Goal: Task Accomplishment & Management: Use online tool/utility

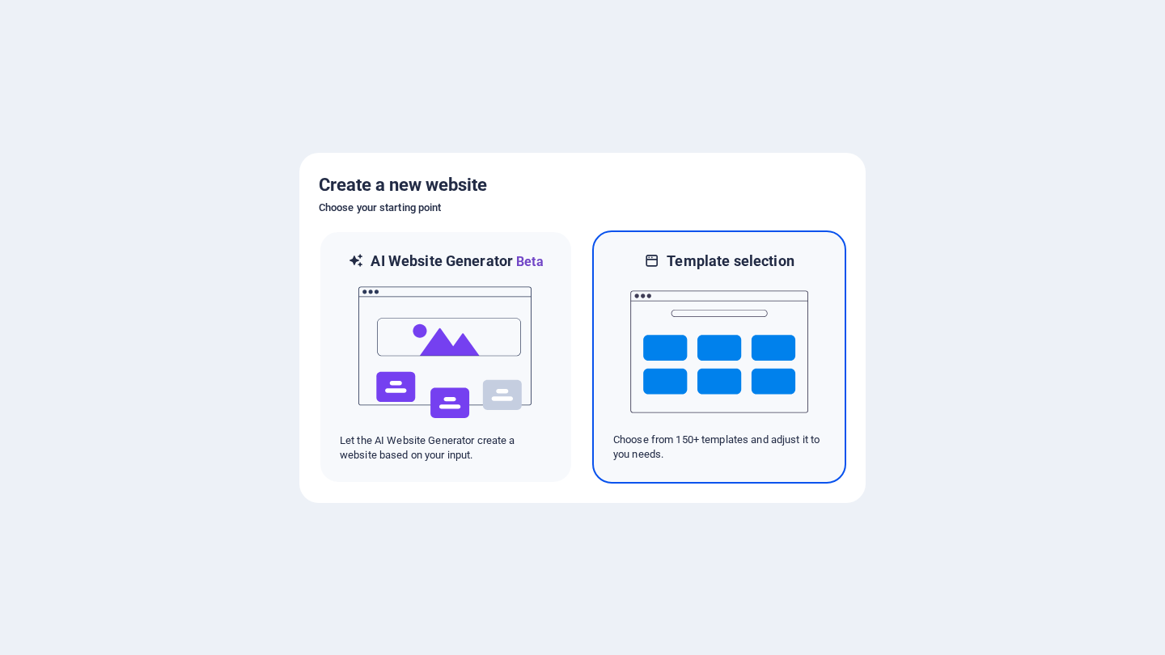
click at [657, 273] on img at bounding box center [719, 352] width 178 height 162
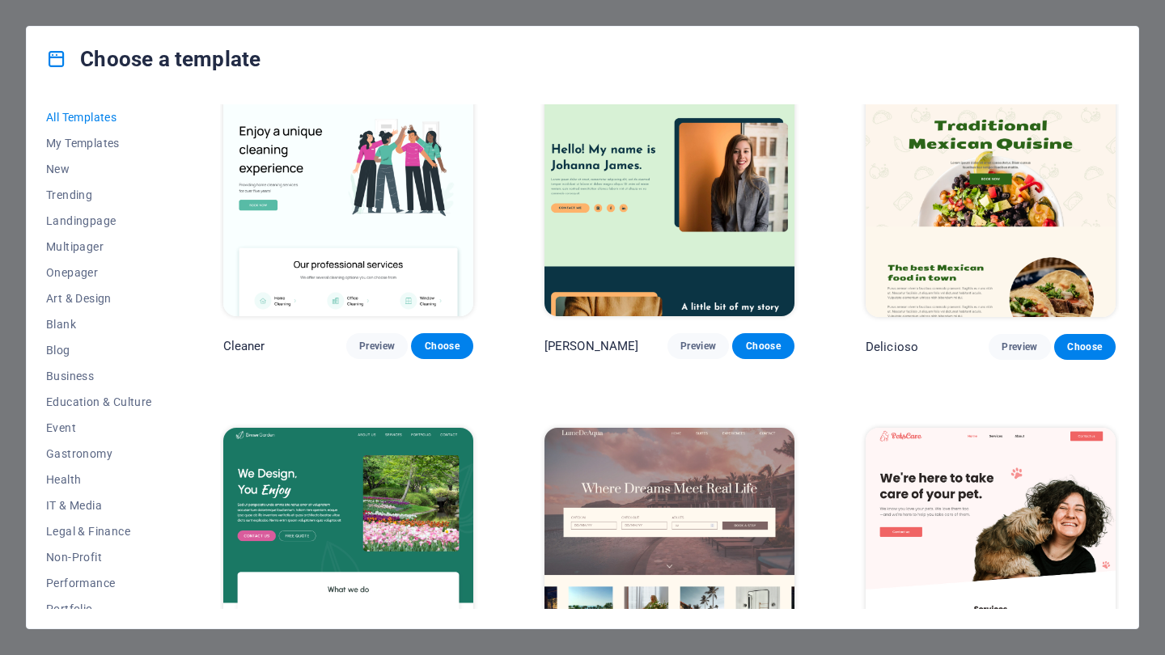
scroll to position [2483, 0]
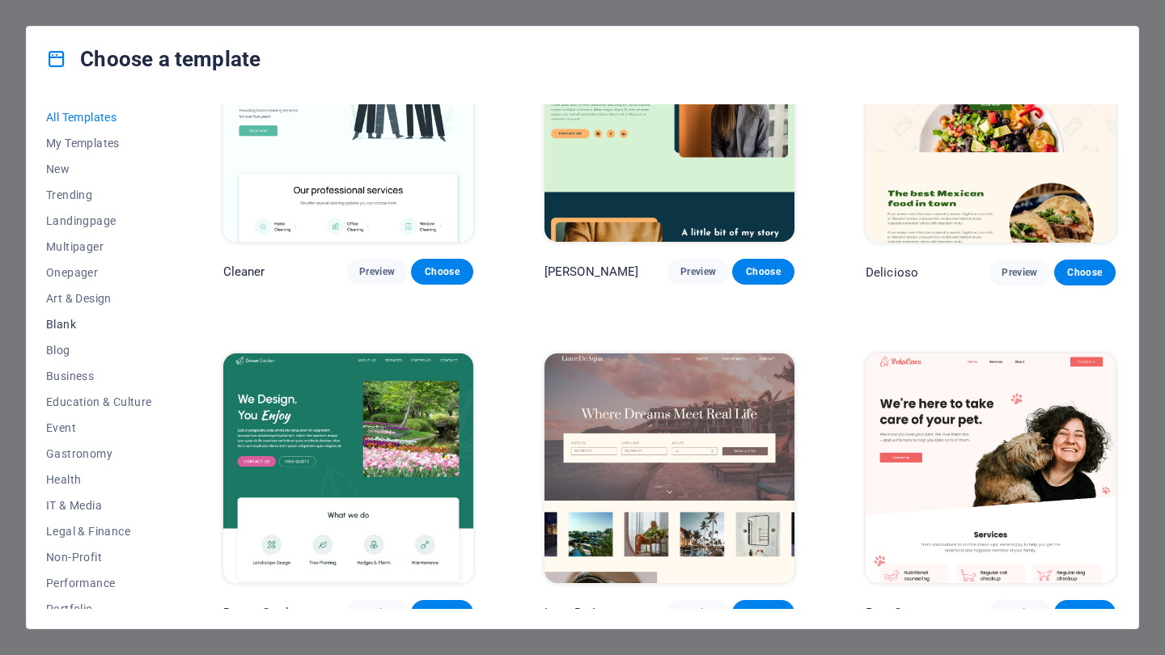
click at [69, 327] on span "Blank" at bounding box center [99, 324] width 106 height 13
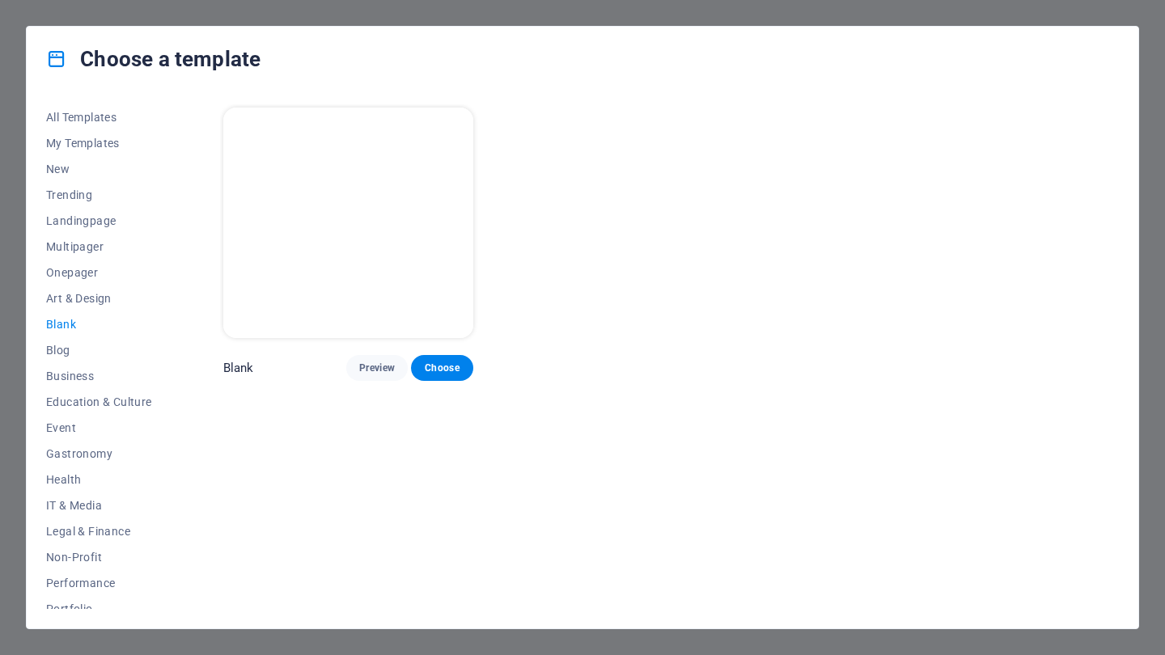
scroll to position [0, 0]
click at [85, 218] on span "Landingpage" at bounding box center [99, 220] width 106 height 13
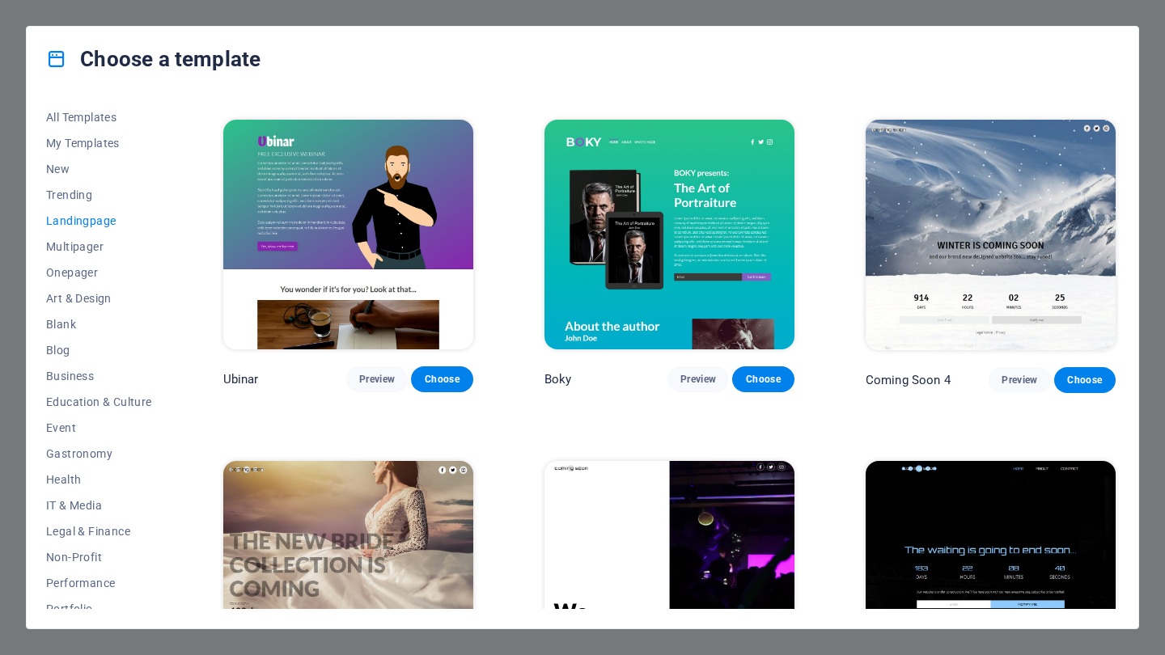
scroll to position [2360, 0]
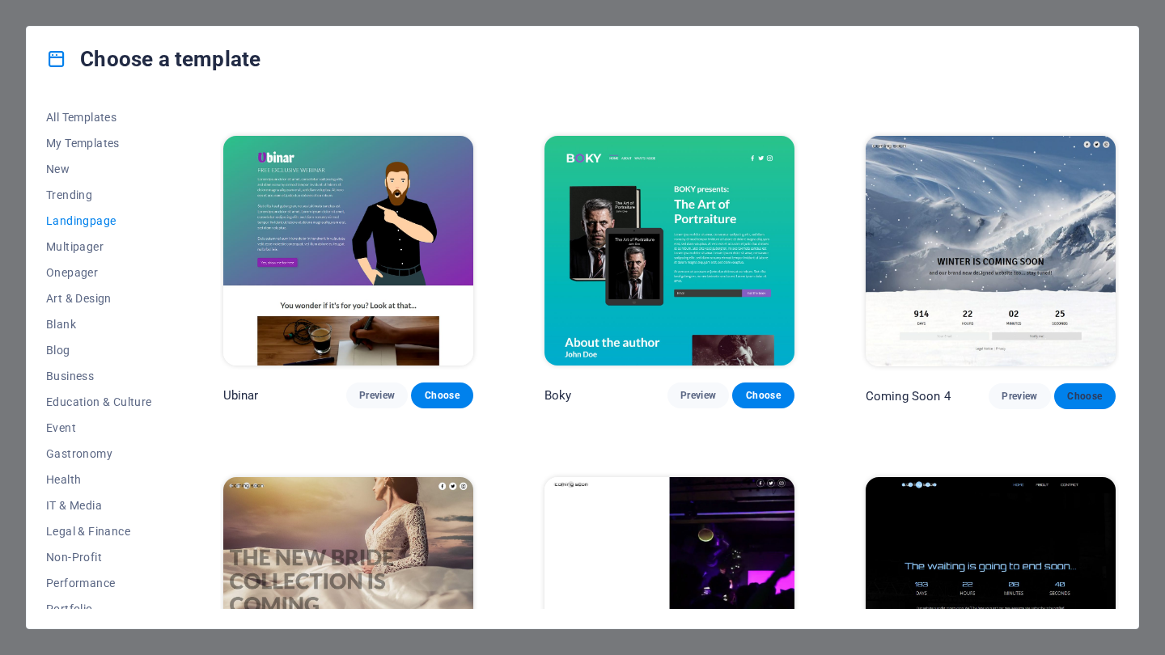
click at [1073, 390] on span "Choose" at bounding box center [1085, 396] width 36 height 13
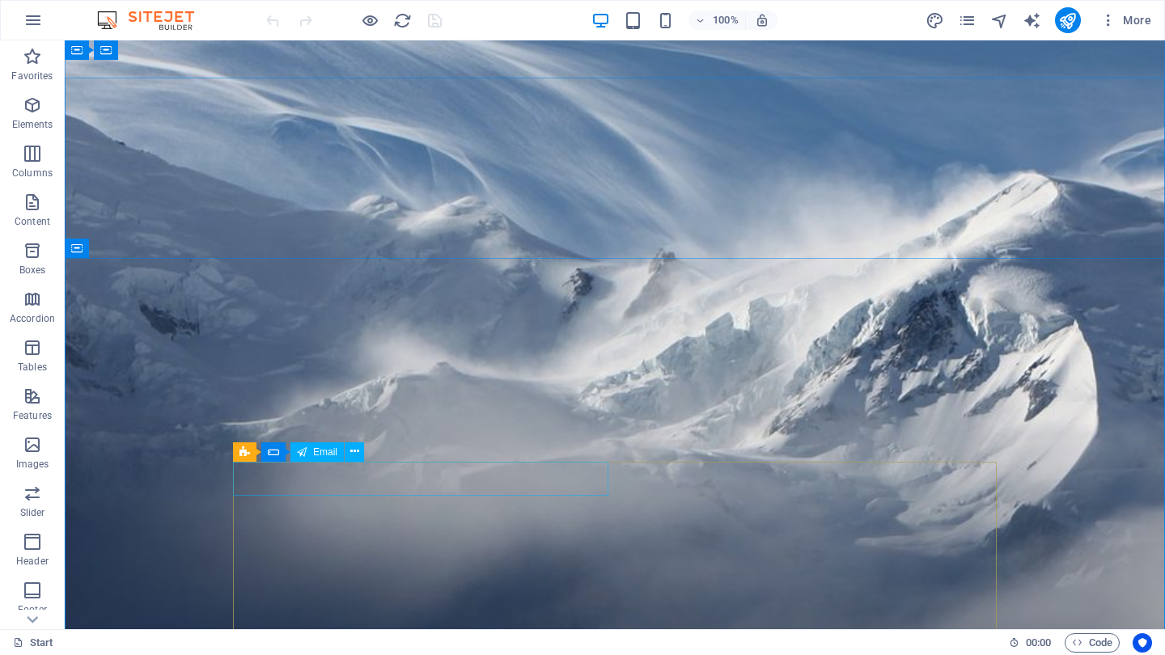
scroll to position [47, 0]
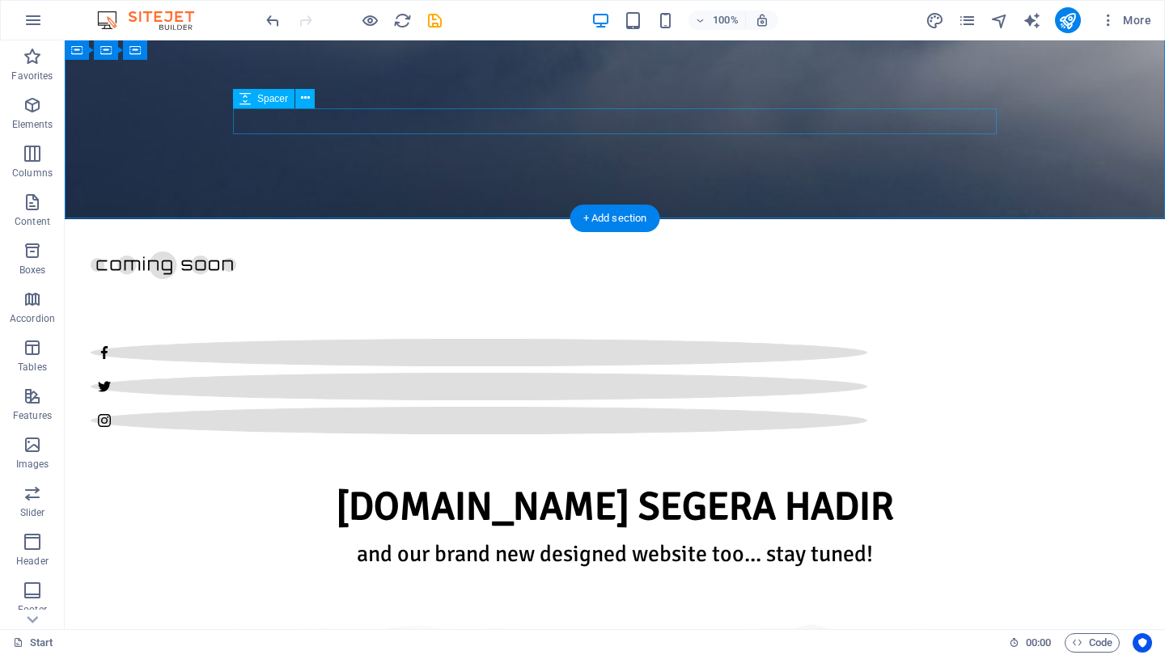
scroll to position [642, 0]
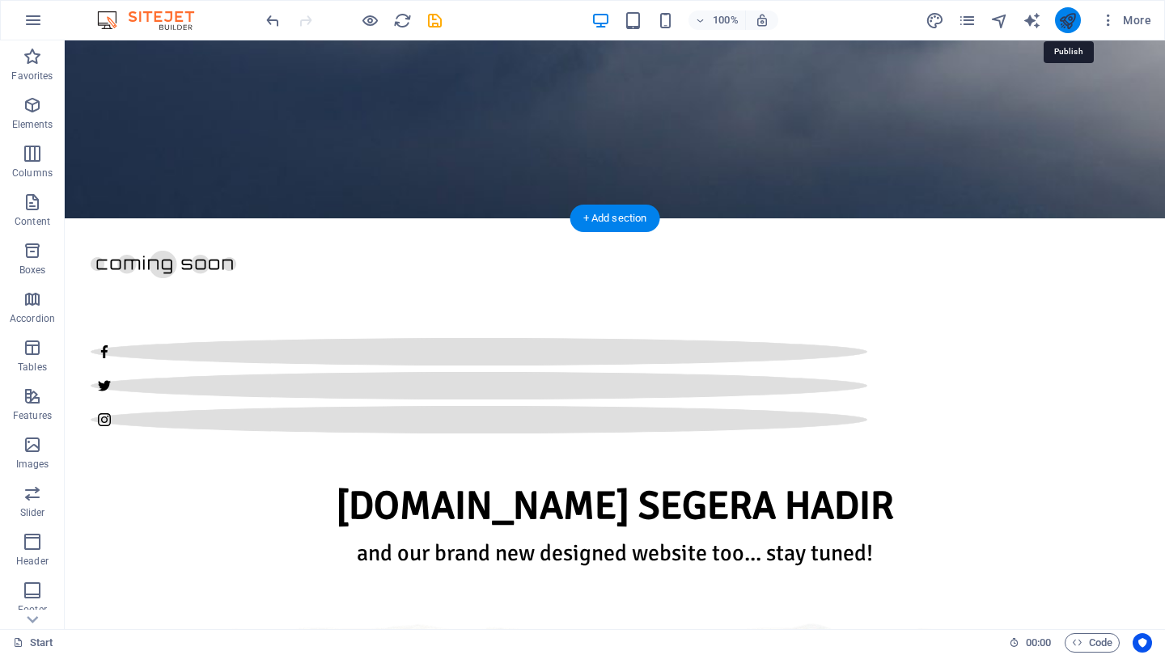
click at [1072, 24] on icon "publish" at bounding box center [1067, 20] width 19 height 19
checkbox input "false"
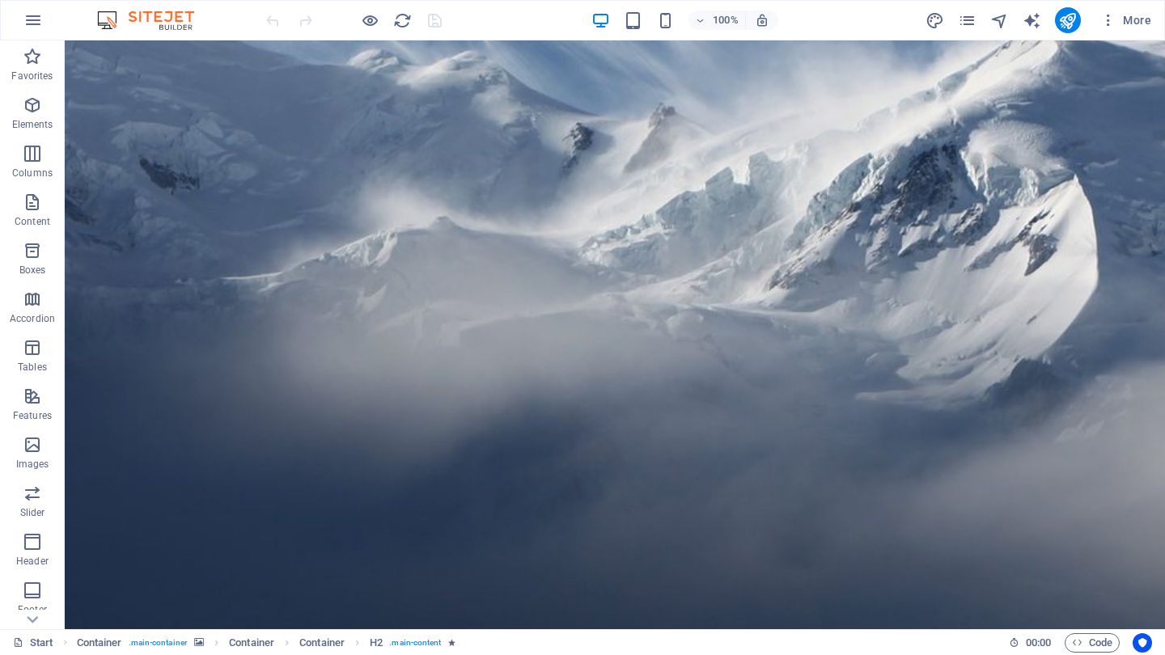
scroll to position [212, 0]
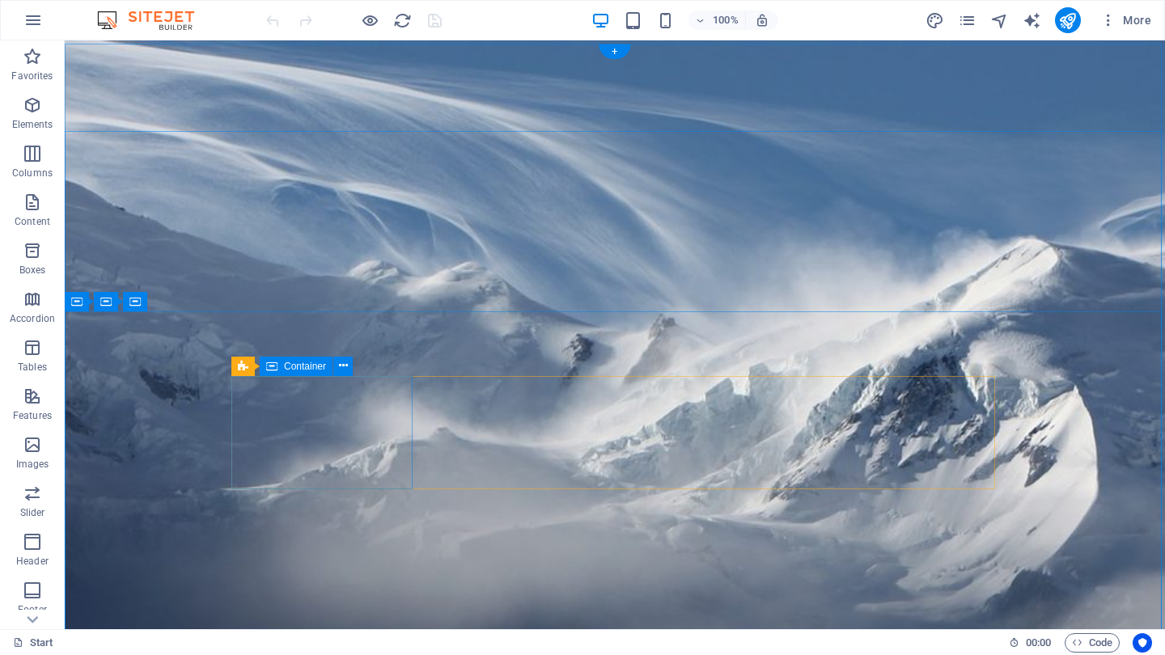
scroll to position [0, 0]
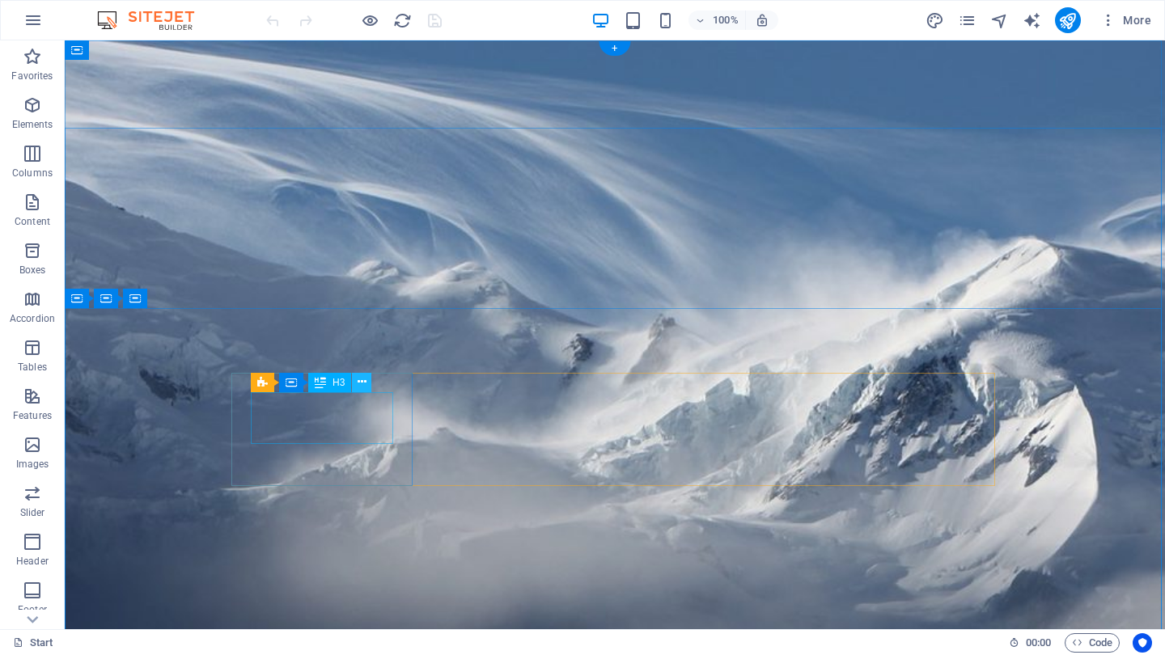
click at [367, 385] on button at bounding box center [361, 382] width 19 height 19
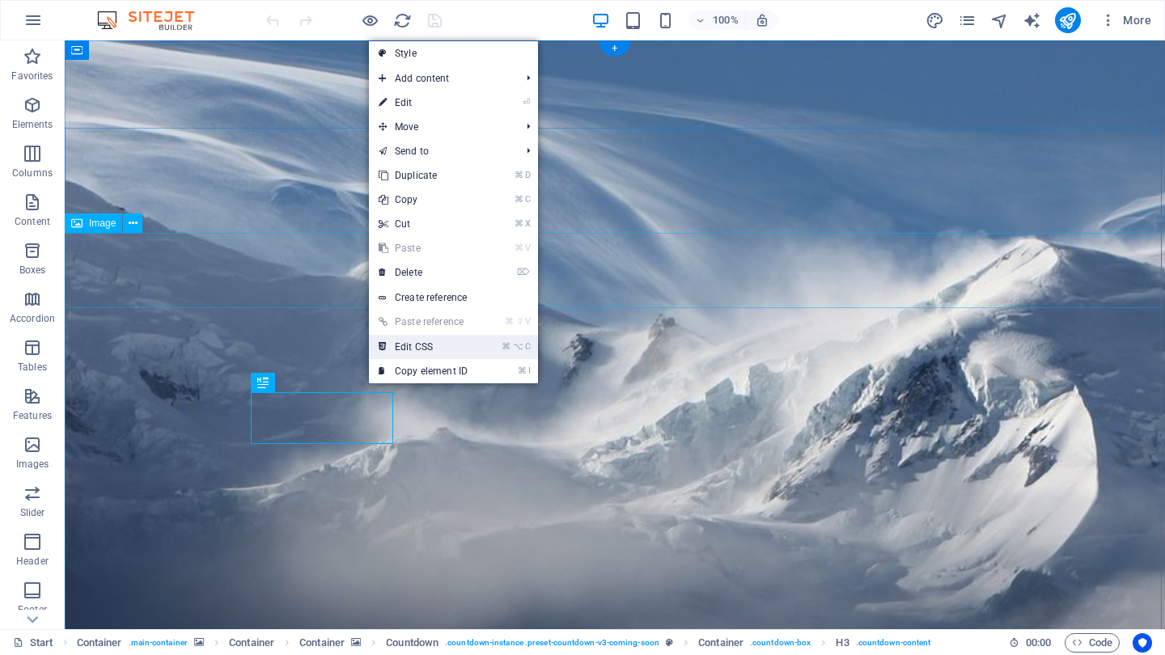
click at [438, 339] on link "⌘ ⌥ C Edit CSS" at bounding box center [423, 347] width 108 height 24
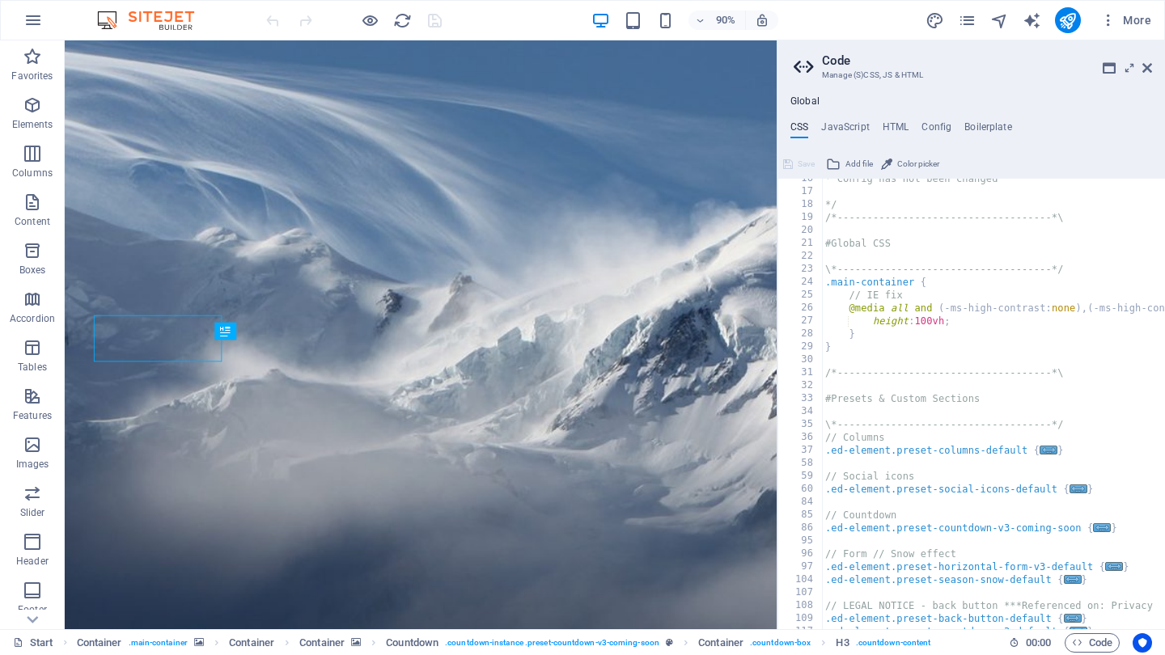
scroll to position [209, 0]
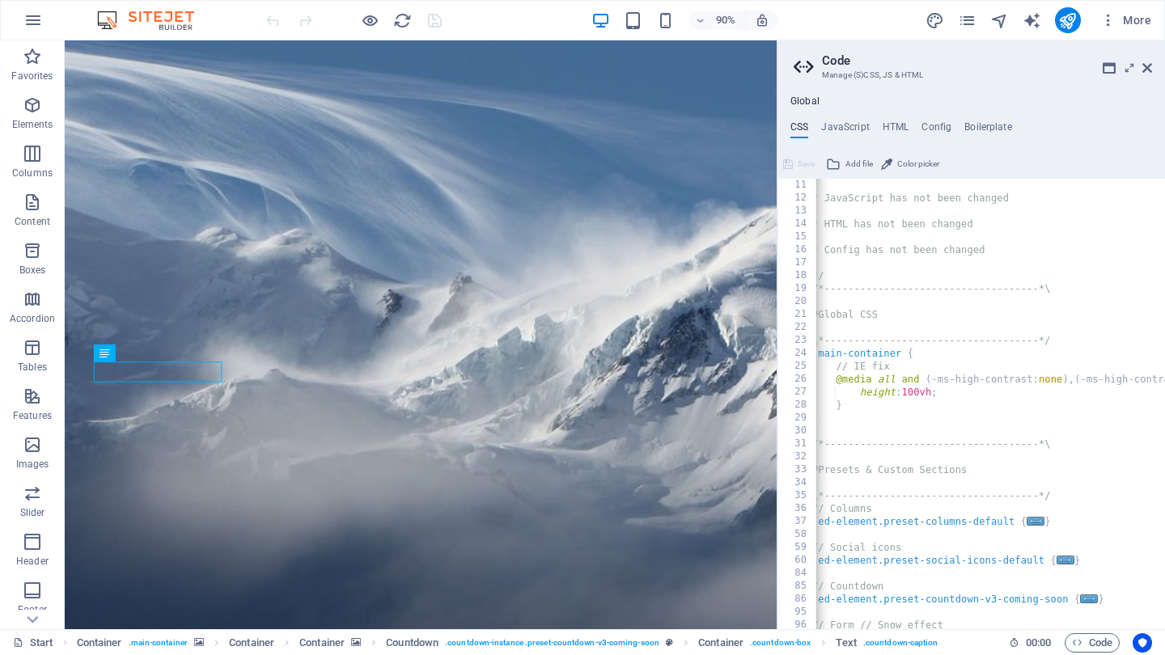
scroll to position [0, 0]
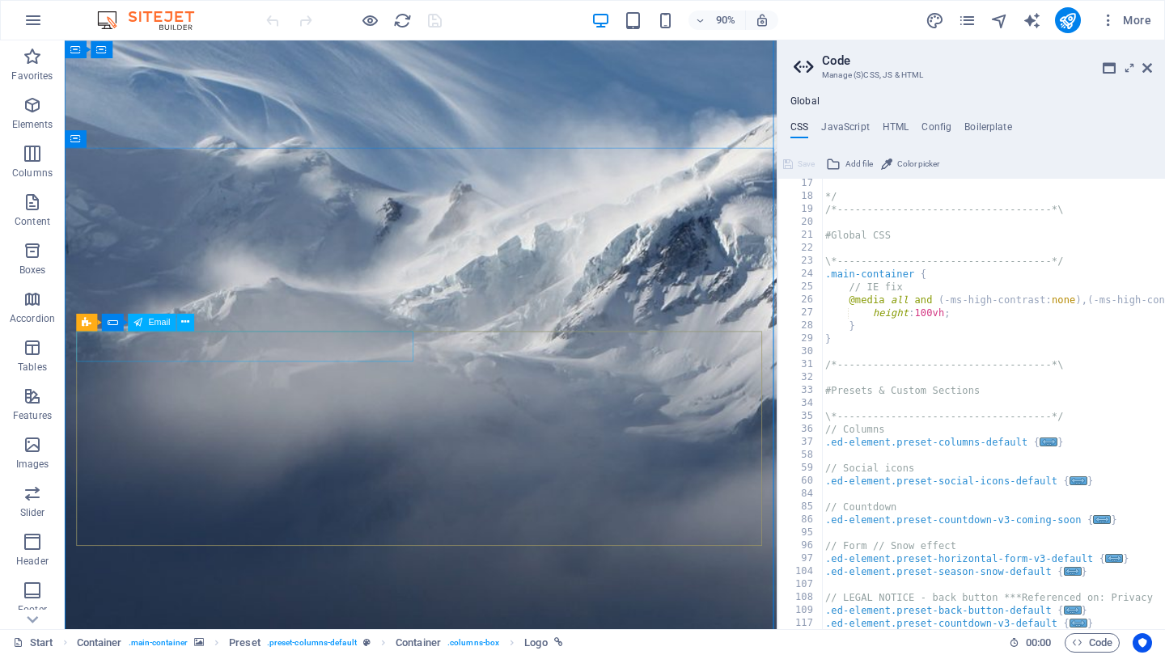
scroll to position [104, 0]
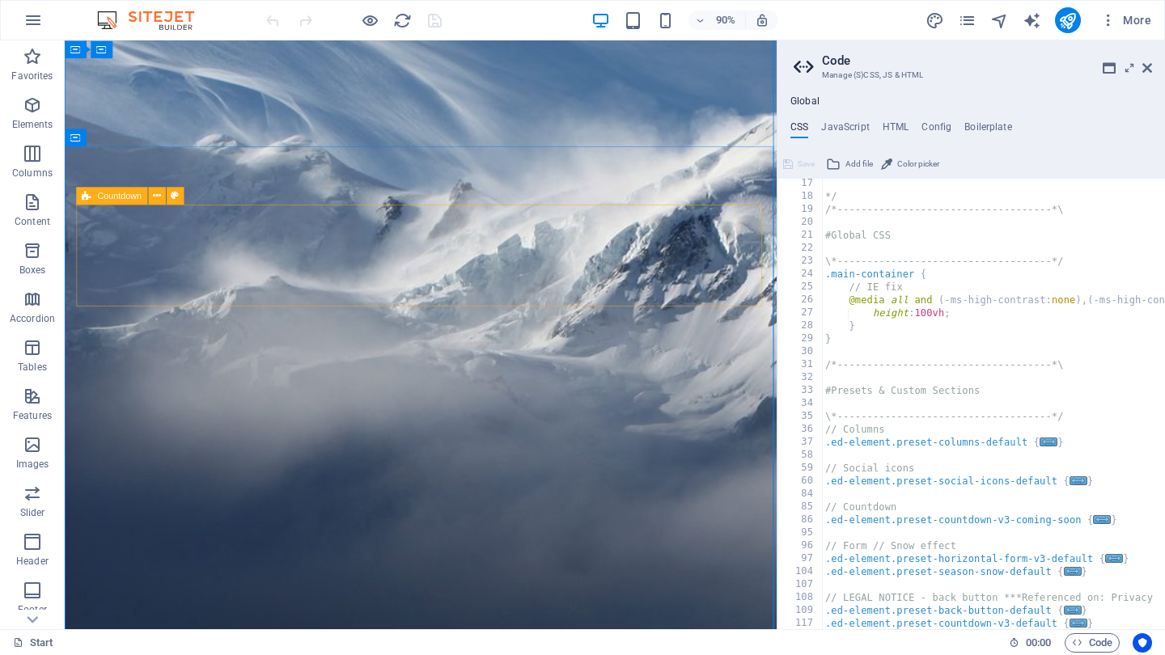
click at [115, 200] on span "Countdown" at bounding box center [120, 195] width 44 height 9
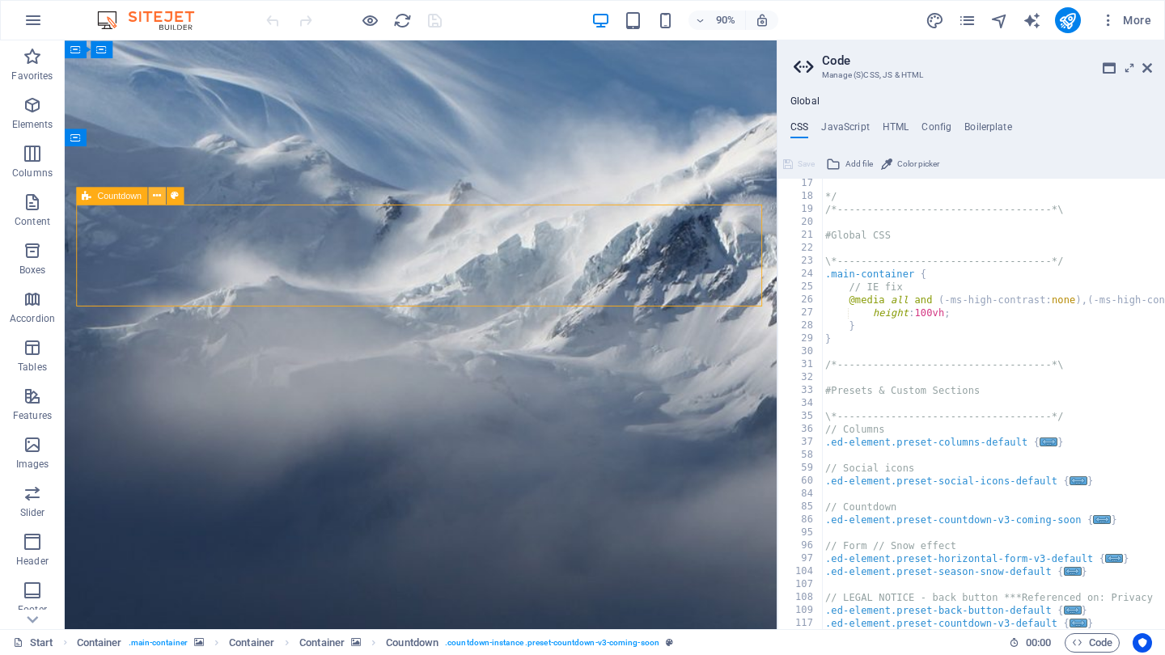
click at [161, 195] on icon at bounding box center [157, 195] width 8 height 15
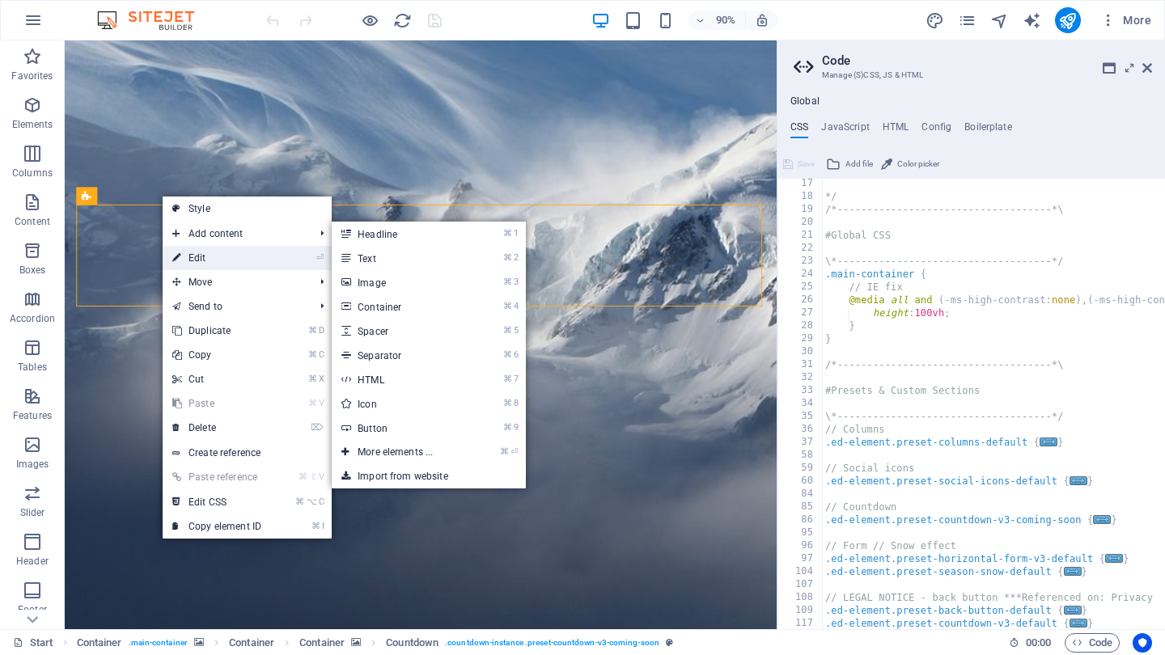
click at [204, 256] on link "⏎ Edit" at bounding box center [217, 258] width 108 height 24
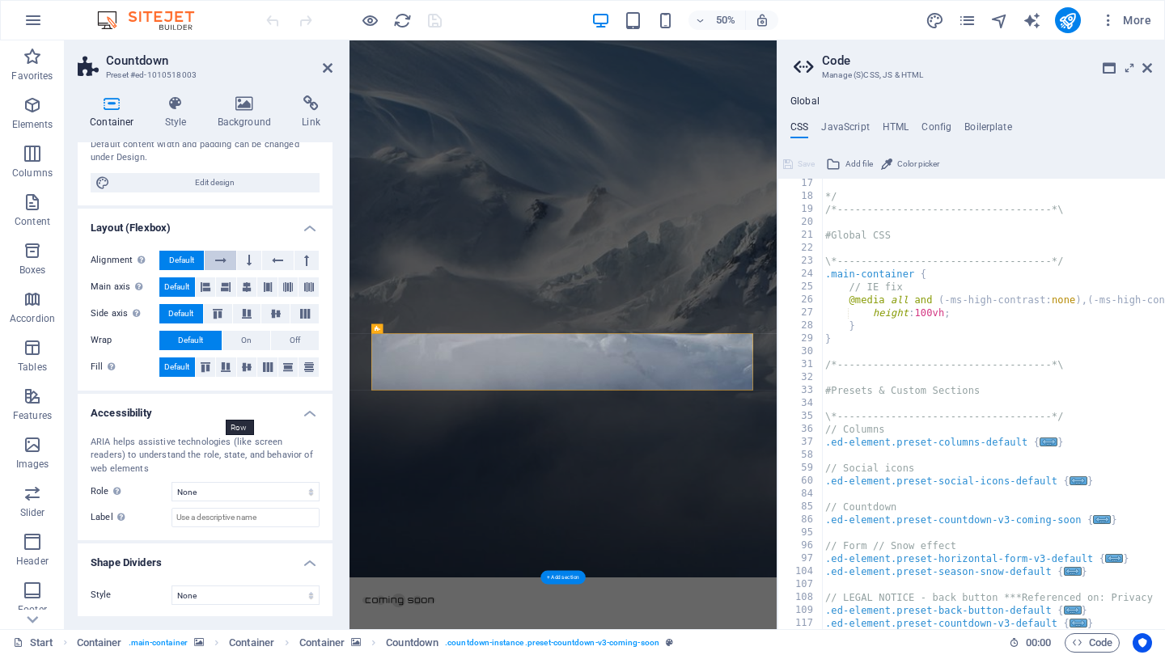
scroll to position [150, 0]
click at [112, 127] on h4 "Container" at bounding box center [115, 112] width 75 height 34
click at [184, 125] on h4 "Style" at bounding box center [179, 112] width 53 height 34
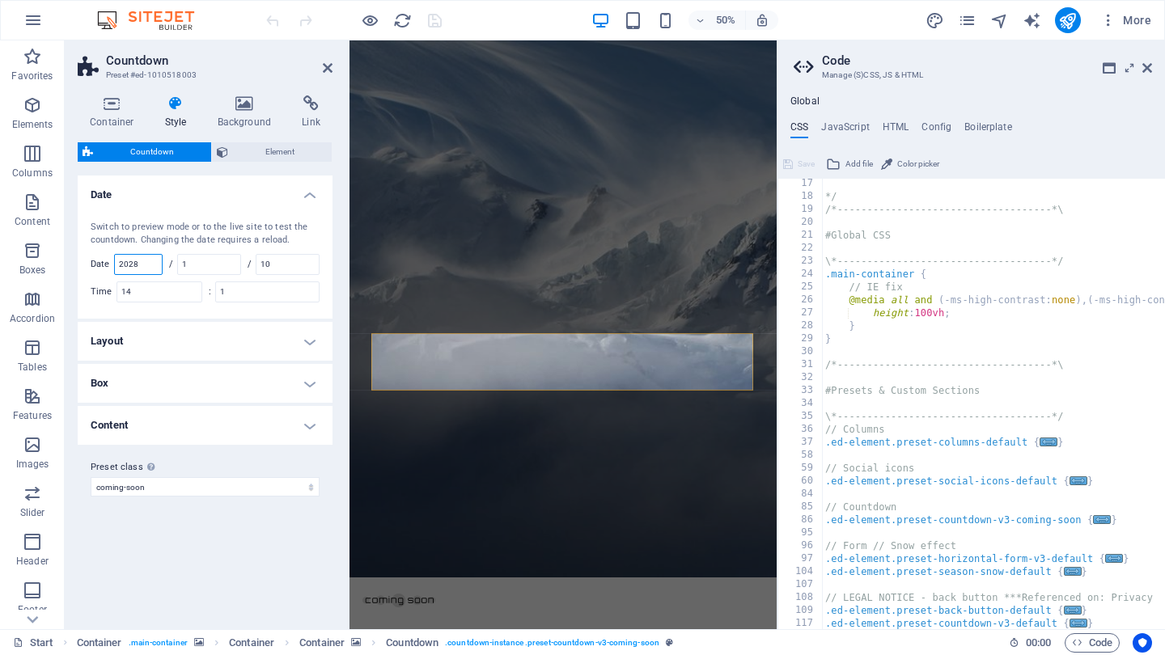
click at [152, 263] on input "2028" at bounding box center [138, 264] width 47 height 19
click at [216, 265] on input "1" at bounding box center [209, 264] width 62 height 19
click at [154, 263] on input "20215" at bounding box center [138, 264] width 47 height 19
type input "2025"
click at [285, 261] on input "10" at bounding box center [287, 264] width 62 height 19
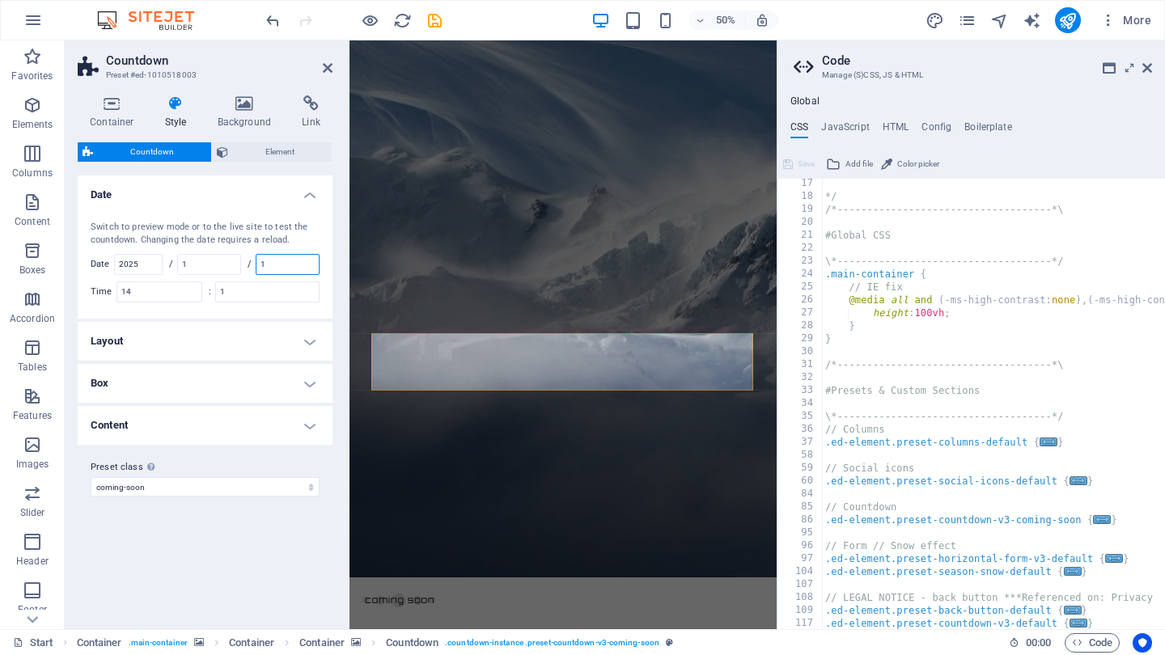
type input "12"
click at [1061, 19] on icon "publish" at bounding box center [1067, 20] width 19 height 19
checkbox input "false"
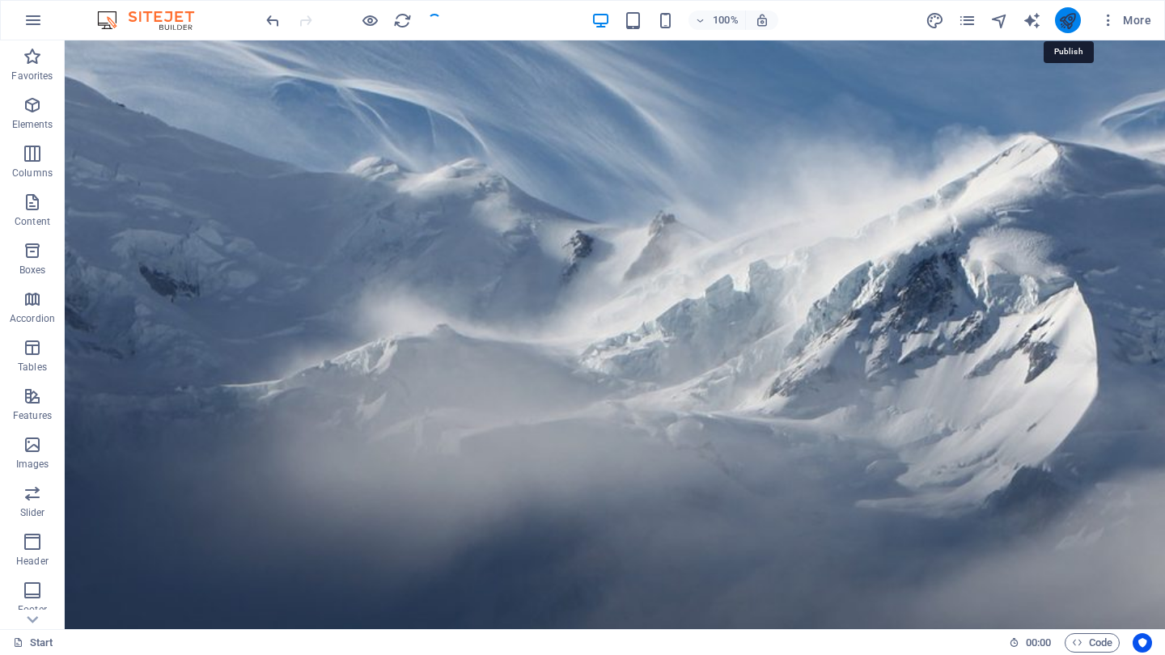
click at [1061, 19] on icon "publish" at bounding box center [1067, 20] width 19 height 19
